Goal: Book appointment/travel/reservation

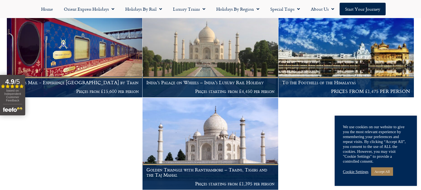
scroll to position [172, 0]
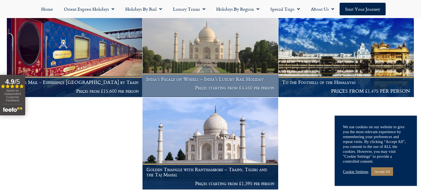
click at [167, 85] on p "Prices starting from £4,450 per person" at bounding box center [210, 87] width 128 height 5
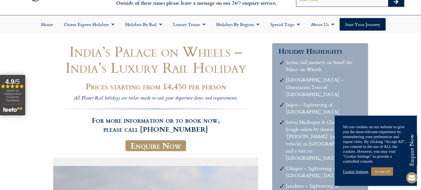
scroll to position [1, 0]
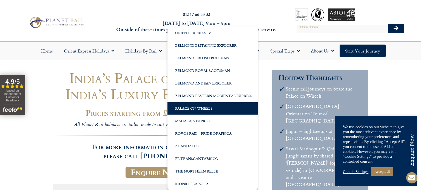
click at [200, 107] on link "Palace on Wheels" at bounding box center [212, 108] width 90 height 13
